Goal: Information Seeking & Learning: Learn about a topic

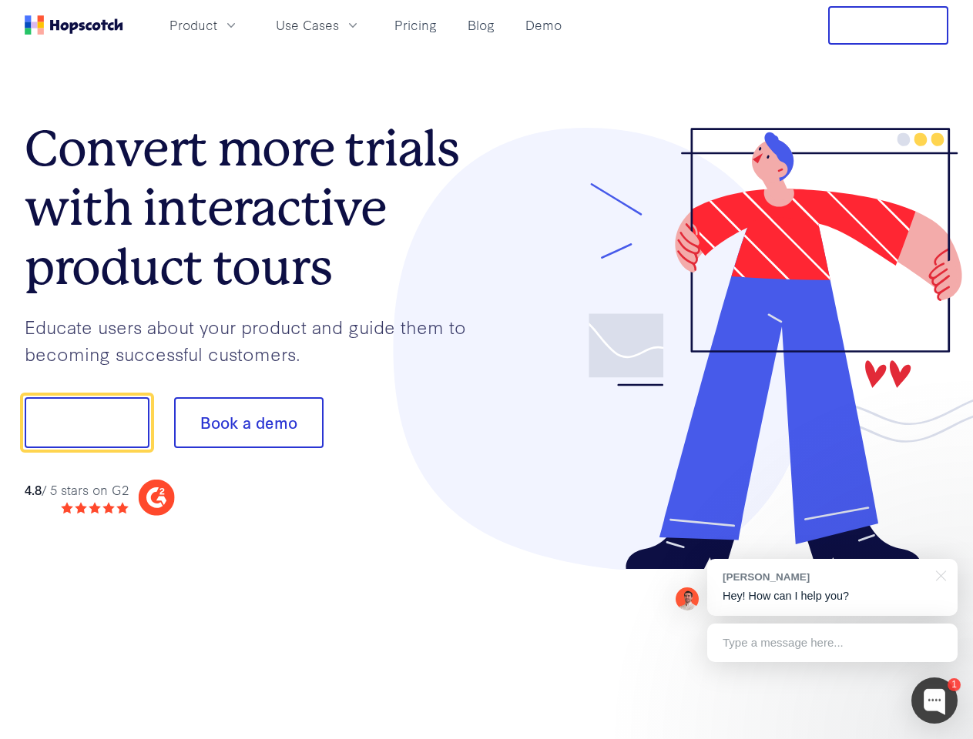
click at [487, 370] on div at bounding box center [718, 349] width 462 height 443
click at [217, 25] on span "Product" at bounding box center [193, 24] width 48 height 19
click at [339, 25] on span "Use Cases" at bounding box center [307, 24] width 63 height 19
click at [888, 25] on button "Free Trial" at bounding box center [888, 25] width 120 height 39
click at [86, 423] on button "Show me!" at bounding box center [87, 422] width 125 height 51
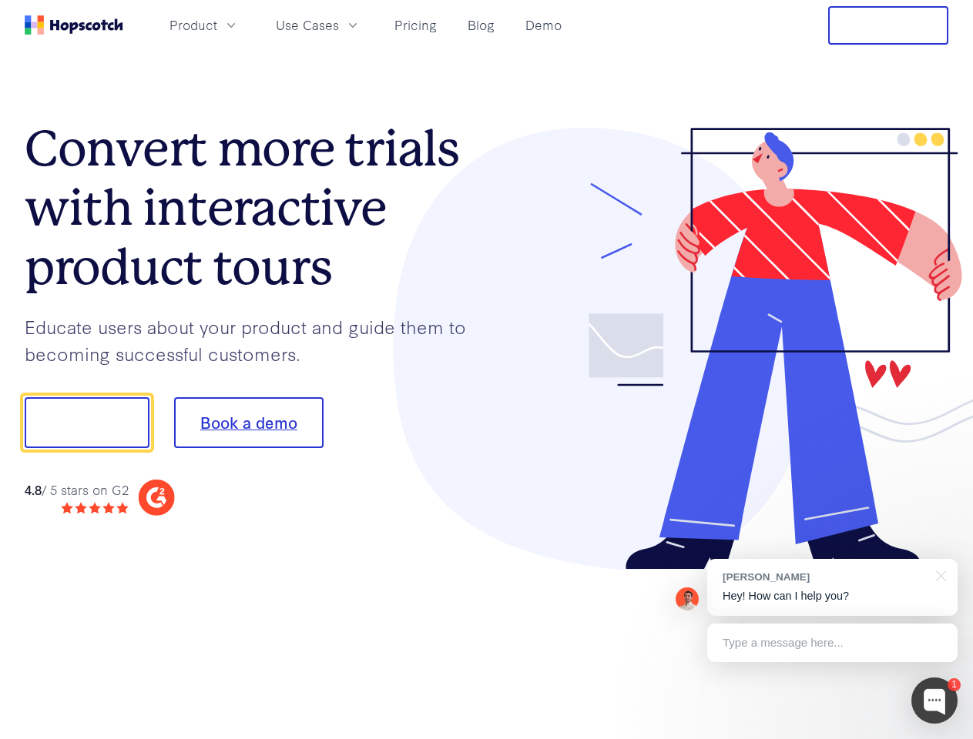
click at [248, 423] on button "Book a demo" at bounding box center [248, 422] width 149 height 51
click at [934, 701] on div at bounding box center [934, 701] width 46 height 46
click at [832, 588] on div "[PERSON_NAME] Hey! How can I help you?" at bounding box center [832, 587] width 250 height 57
click at [938, 574] on div at bounding box center [812, 421] width 289 height 514
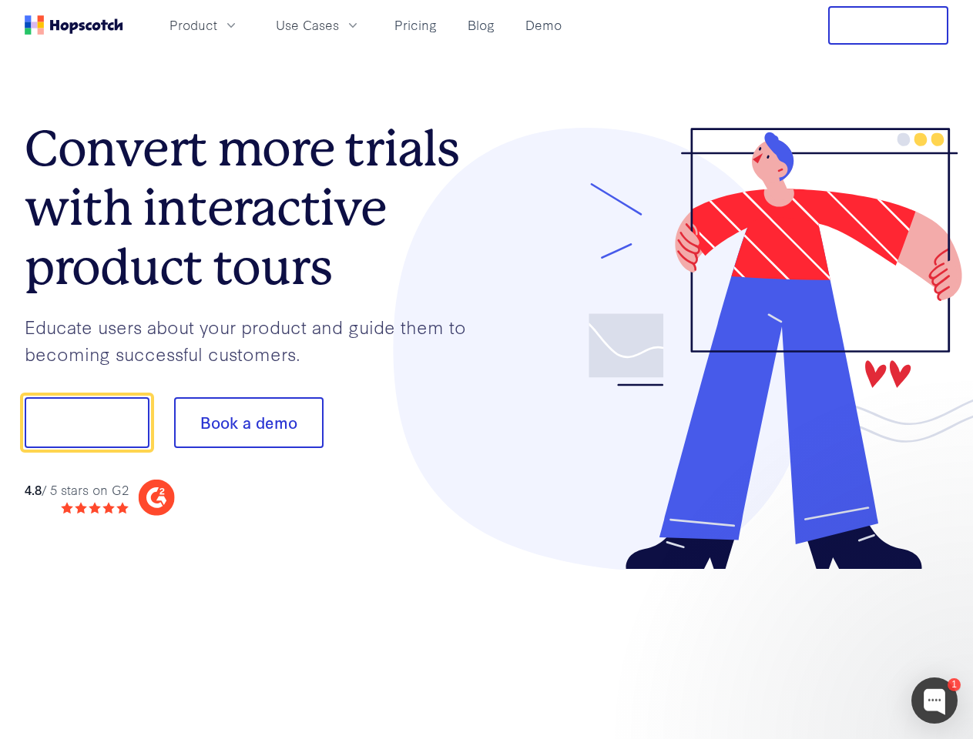
click at [832, 643] on div at bounding box center [812, 421] width 289 height 514
